Goal: Information Seeking & Learning: Learn about a topic

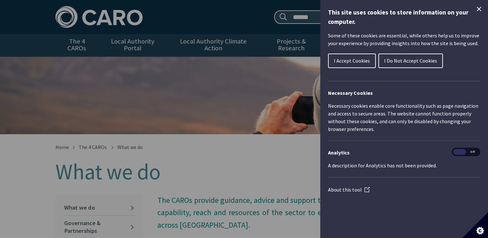
click at [347, 63] on span "I Accept Cookies" at bounding box center [352, 60] width 36 height 6
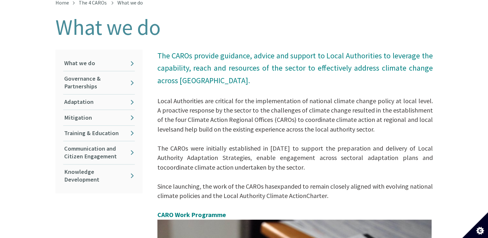
scroll to position [97, 0]
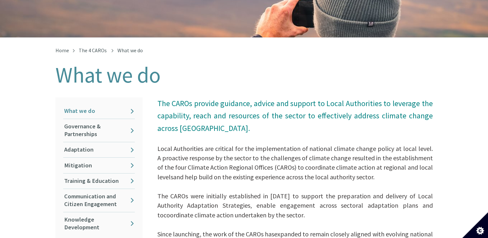
click at [72, 104] on link "What we do" at bounding box center [99, 111] width 72 height 15
click at [71, 212] on link "Knowledge Development" at bounding box center [99, 223] width 72 height 23
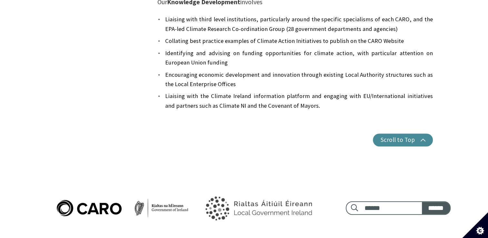
scroll to position [316, 0]
